Goal: Task Accomplishment & Management: Complete application form

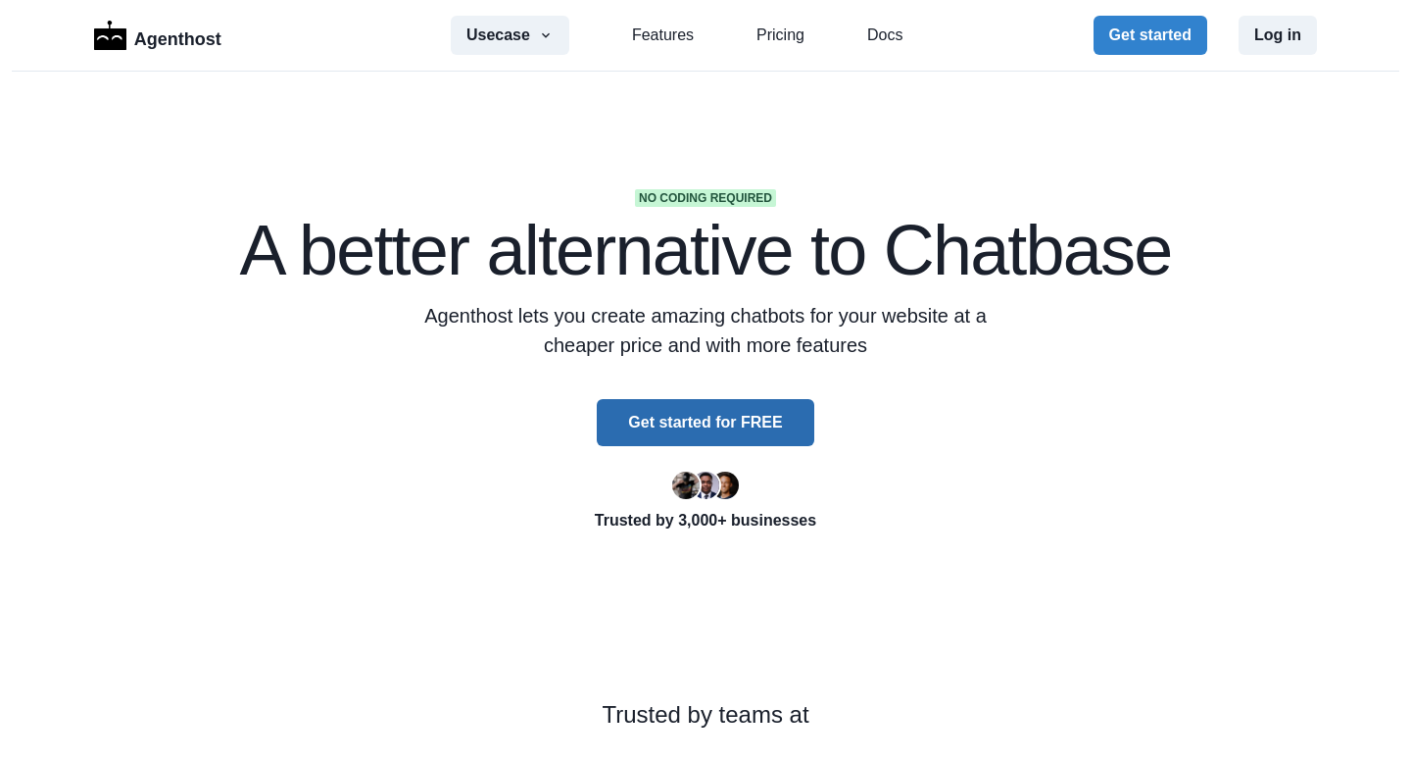
click at [686, 425] on button "Get started for FREE" at bounding box center [705, 422] width 217 height 47
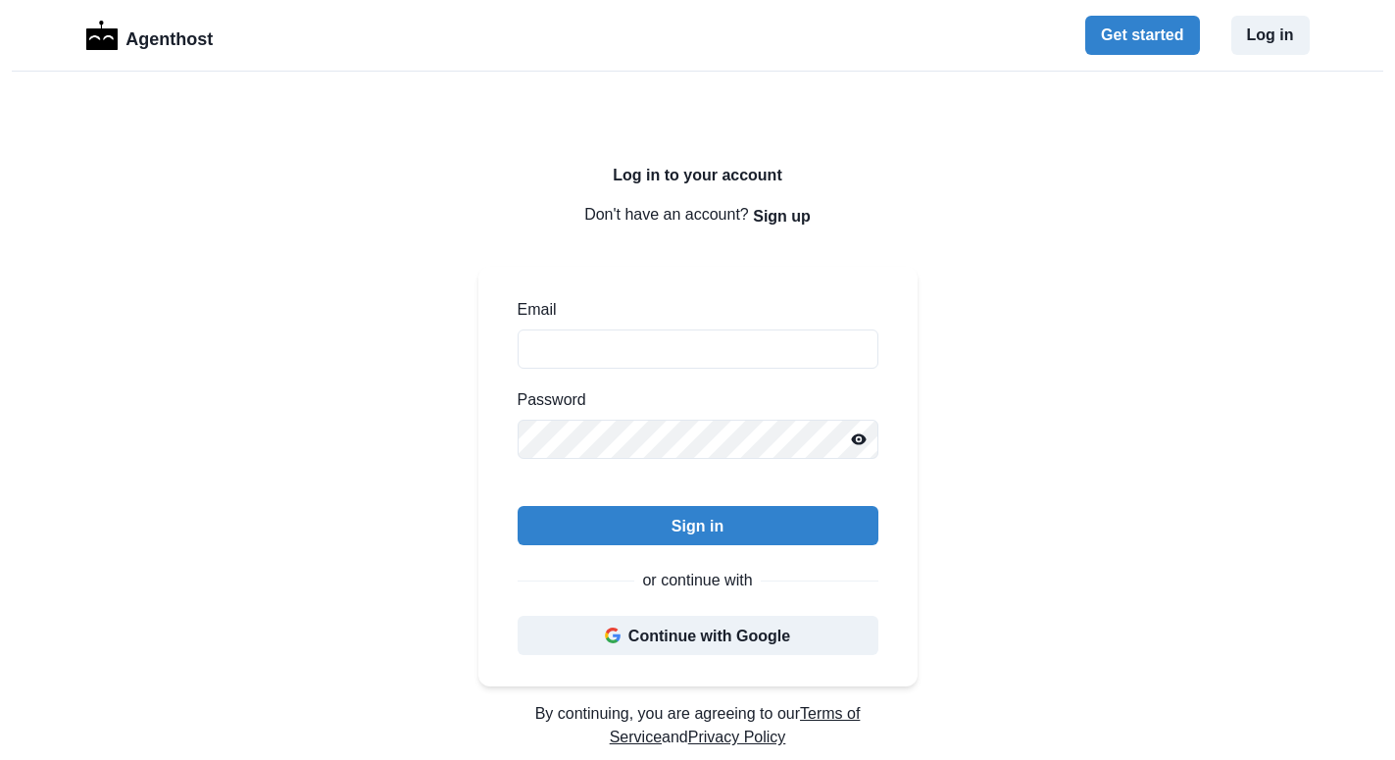
scroll to position [200, 0]
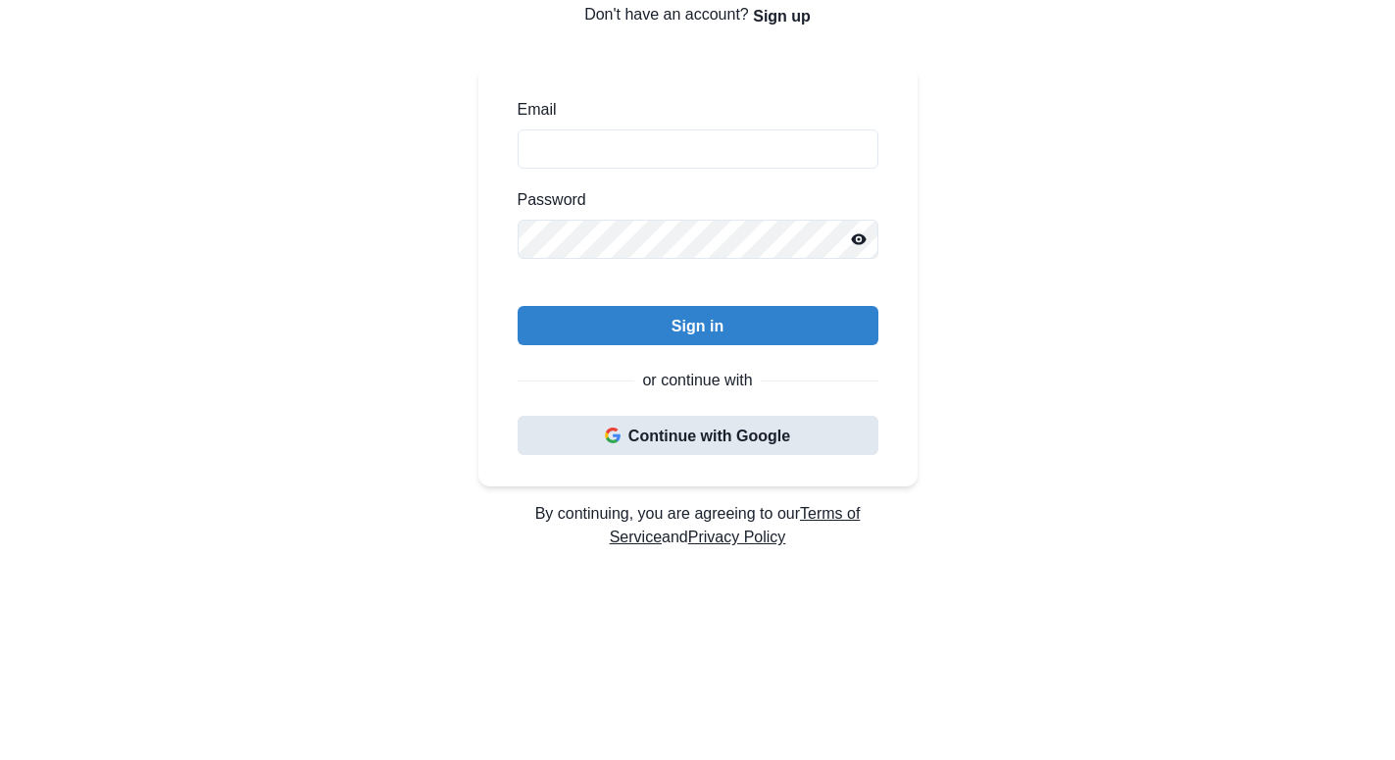
click at [711, 450] on button "Continue with Google" at bounding box center [698, 435] width 361 height 39
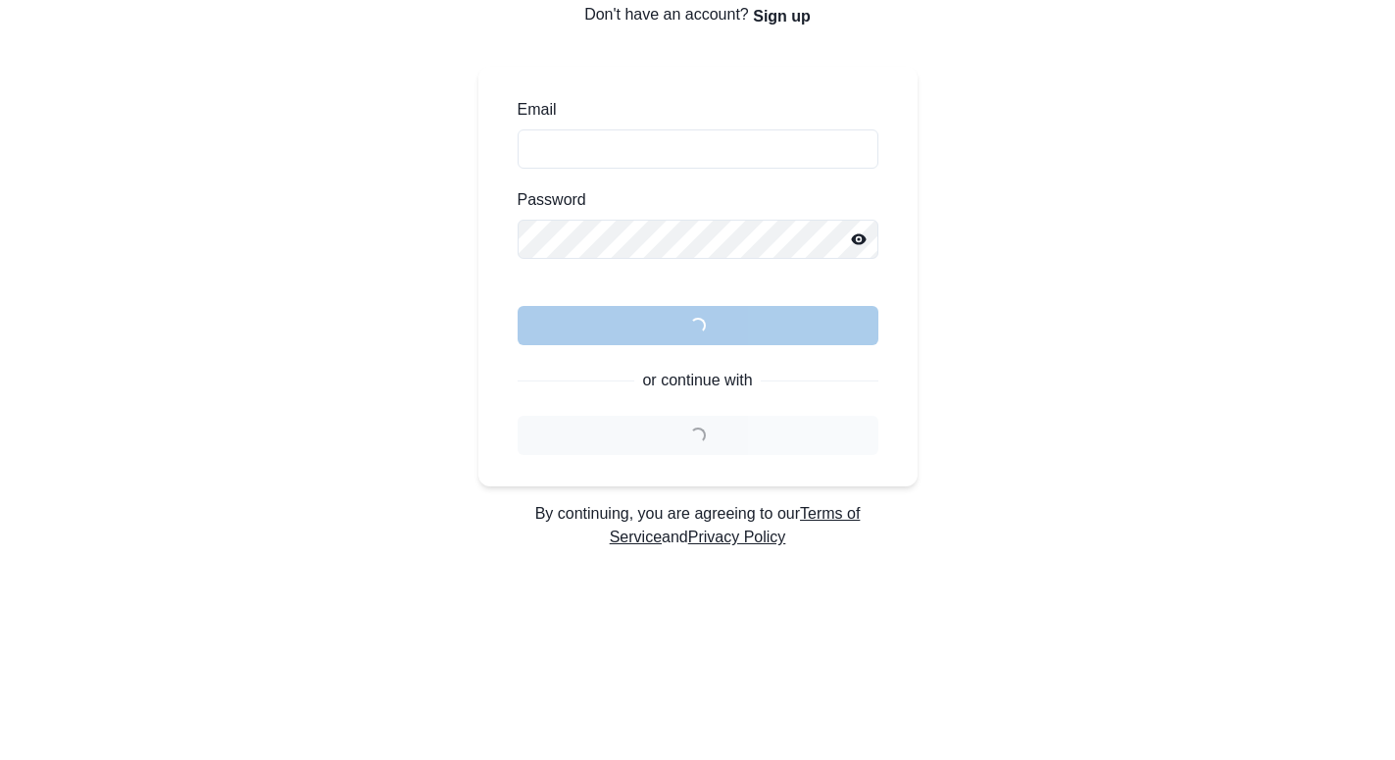
scroll to position [0, 0]
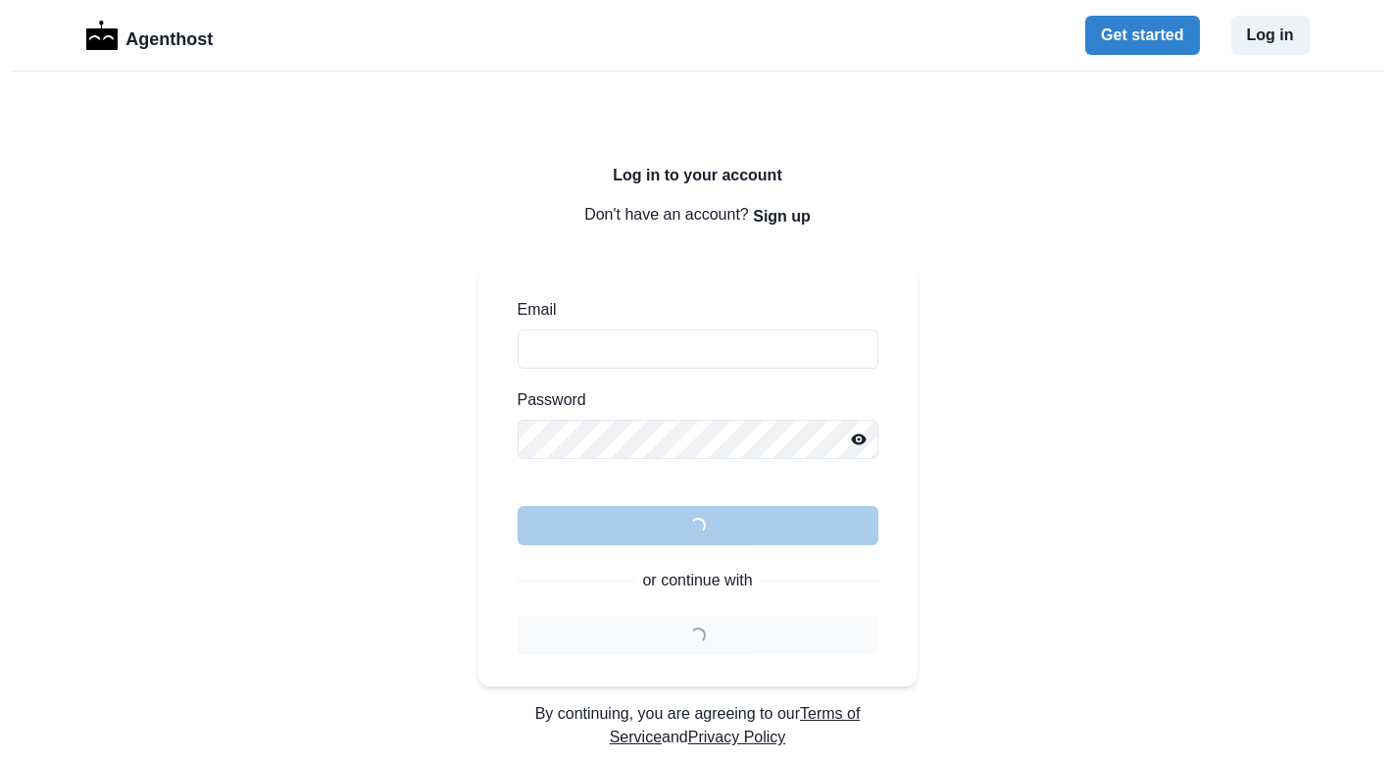
drag, startPoint x: 780, startPoint y: 248, endPoint x: 781, endPoint y: 236, distance: 11.8
click at [780, 245] on div "Log in to your account Don't have an account? Sign up Email Password Loading...…" at bounding box center [697, 426] width 439 height 520
click at [782, 221] on button "Sign up" at bounding box center [782, 215] width 58 height 39
click at [782, 218] on button "Sign up" at bounding box center [782, 215] width 58 height 39
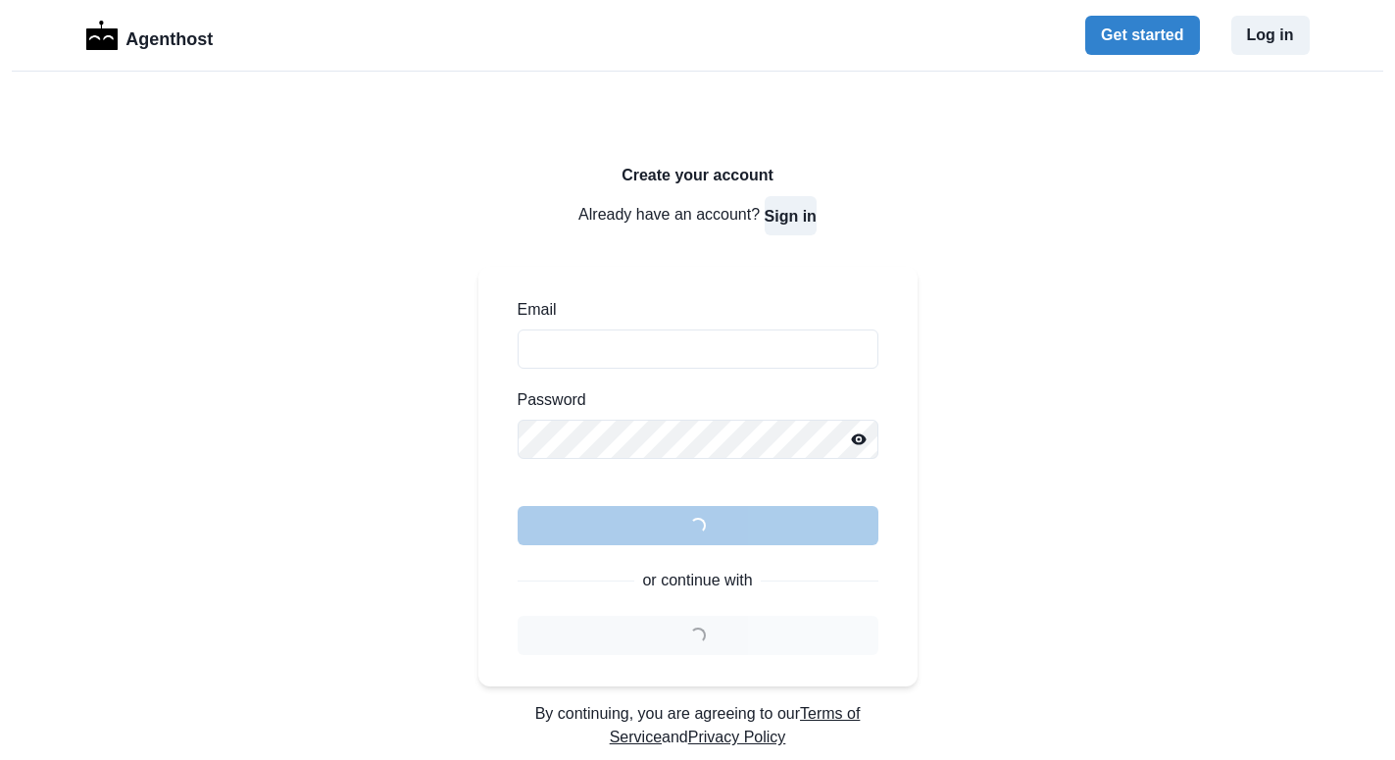
click at [799, 207] on button "Sign in" at bounding box center [791, 215] width 52 height 39
click at [796, 213] on button "Sign up" at bounding box center [782, 215] width 58 height 39
